Goal: Task Accomplishment & Management: Manage account settings

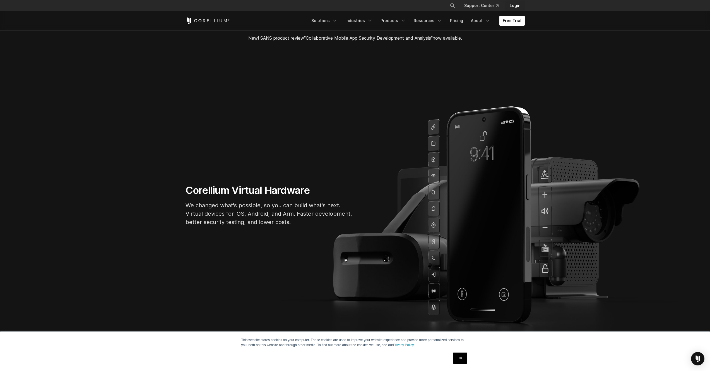
click at [516, 4] on link "Login" at bounding box center [515, 6] width 20 height 10
click at [200, 23] on icon "Corellium Home" at bounding box center [208, 20] width 44 height 7
click at [515, 8] on link "Login" at bounding box center [515, 6] width 20 height 10
